Goal: Task Accomplishment & Management: Manage account settings

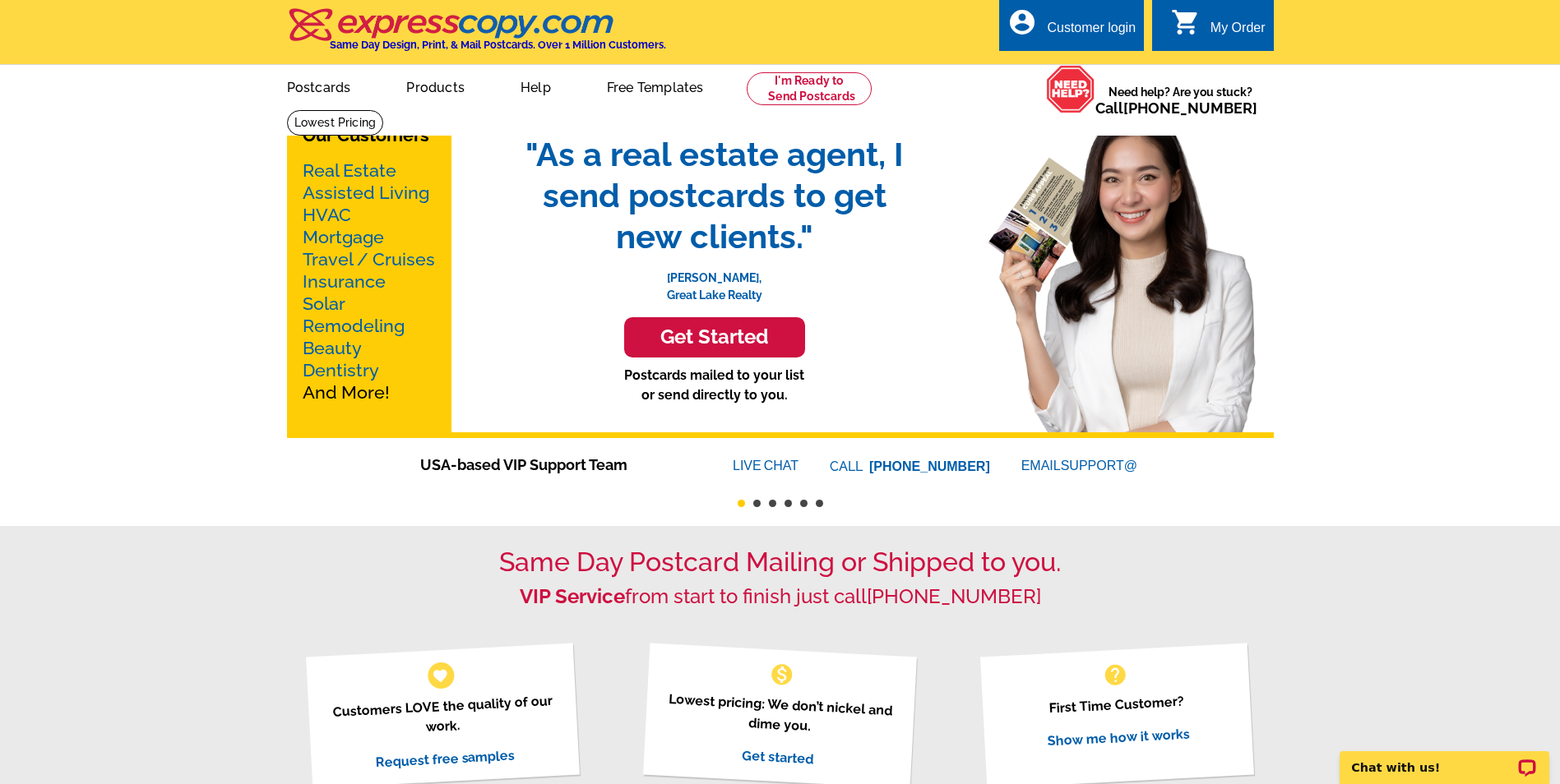
click at [1077, 30] on div "Customer login" at bounding box center [1091, 32] width 89 height 23
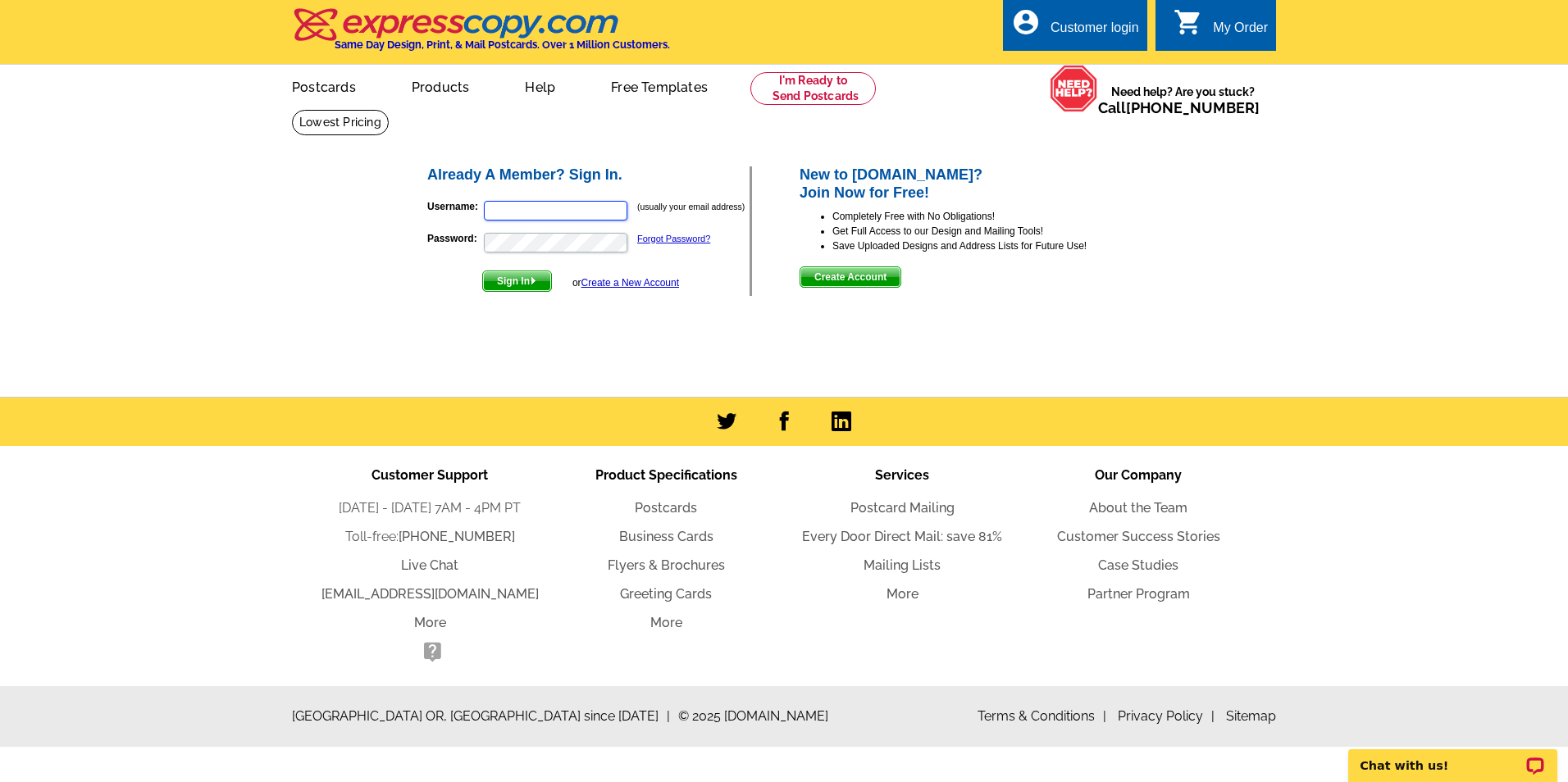
type input "[EMAIL_ADDRESS][DOMAIN_NAME]"
click at [526, 280] on span "Sign In" at bounding box center [516, 281] width 68 height 20
